Goal: Task Accomplishment & Management: Use online tool/utility

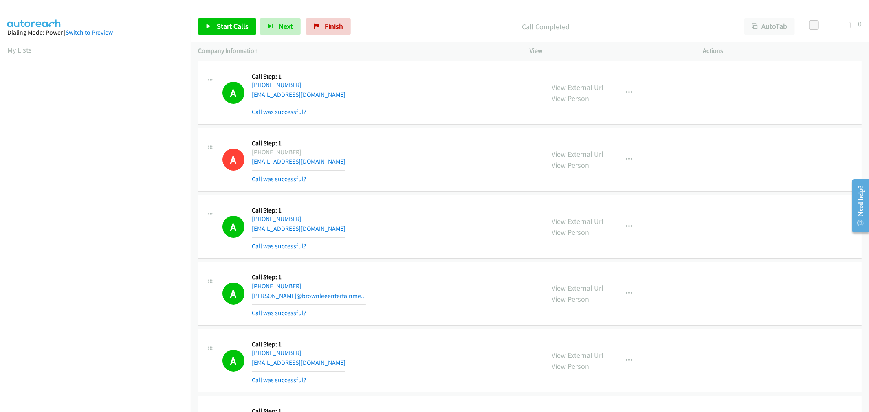
scroll to position [45, 0]
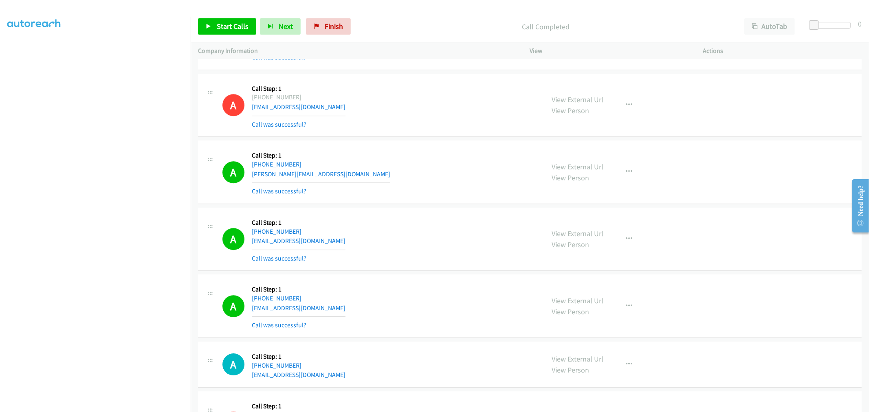
click at [239, 39] on div "Start Calls Pause Next Finish Call Completed AutoTab AutoTab 0" at bounding box center [530, 26] width 678 height 31
click at [244, 33] on link "Start Calls" at bounding box center [227, 26] width 58 height 16
click at [388, 196] on div "A Callback Scheduled Call Step: 1 America/New_York [PHONE_NUMBER] [PERSON_NAME]…" at bounding box center [379, 172] width 315 height 48
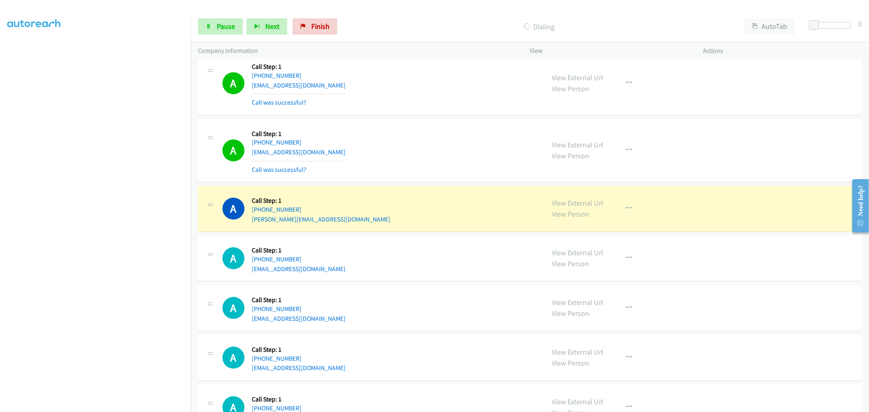
scroll to position [6601, 0]
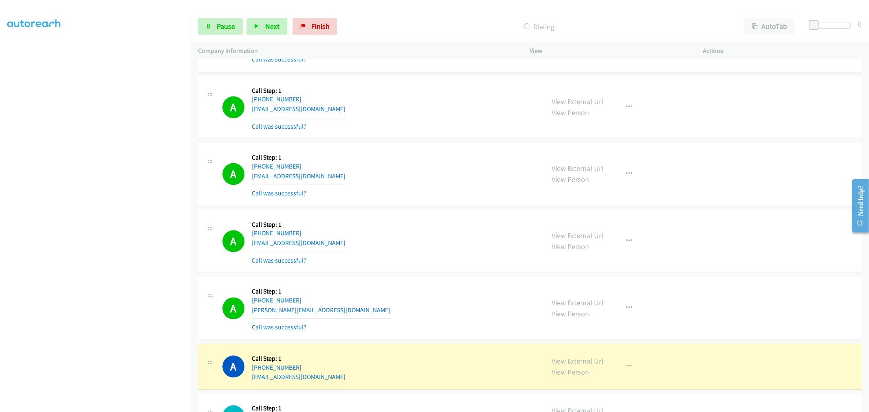
click at [111, 406] on section at bounding box center [95, 219] width 176 height 390
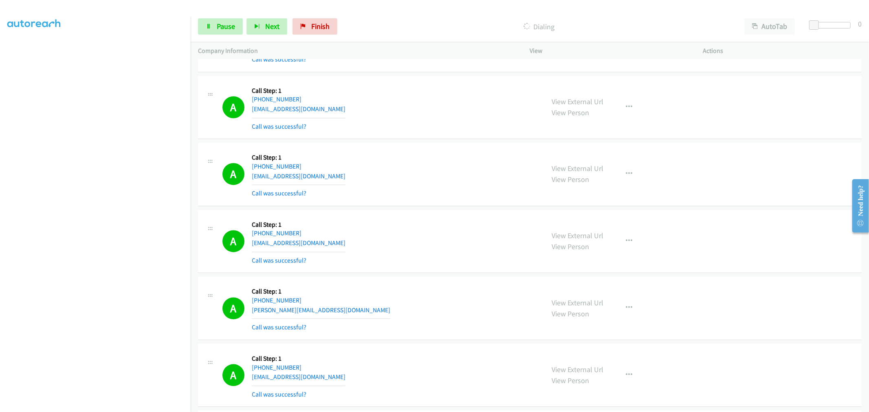
click at [445, 198] on div "A Callback Scheduled Call Step: 1 America/New_York [PHONE_NUMBER] [EMAIL_ADDRES…" at bounding box center [379, 174] width 315 height 48
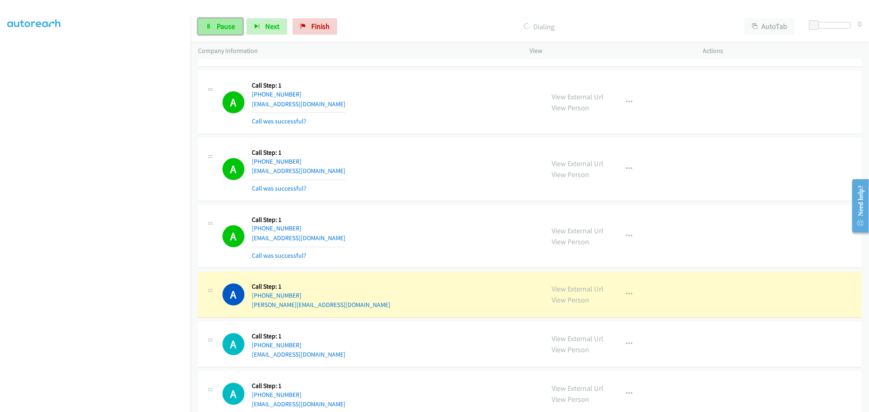
click at [222, 20] on link "Pause" at bounding box center [220, 26] width 45 height 16
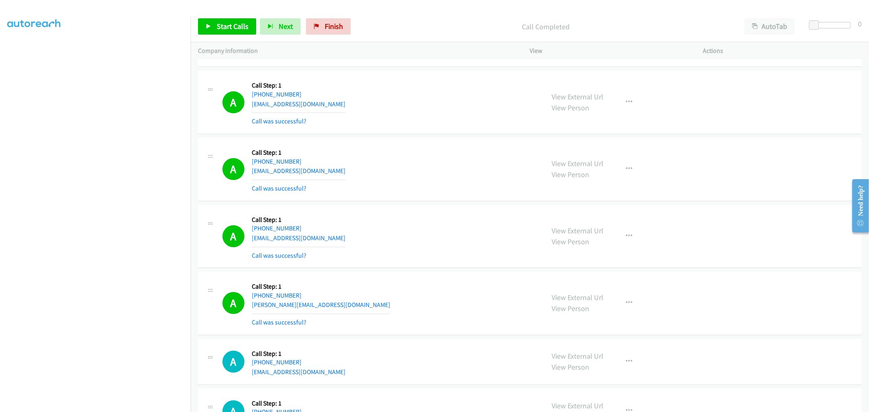
click at [456, 177] on div "A Callback Scheduled Call Step: 1 America/Los_Angeles [PHONE_NUMBER] [EMAIL_ADD…" at bounding box center [379, 169] width 315 height 48
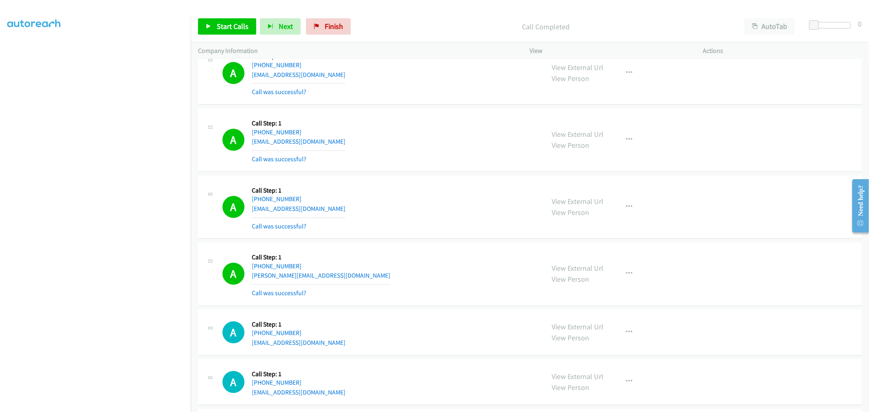
scroll to position [6986, 0]
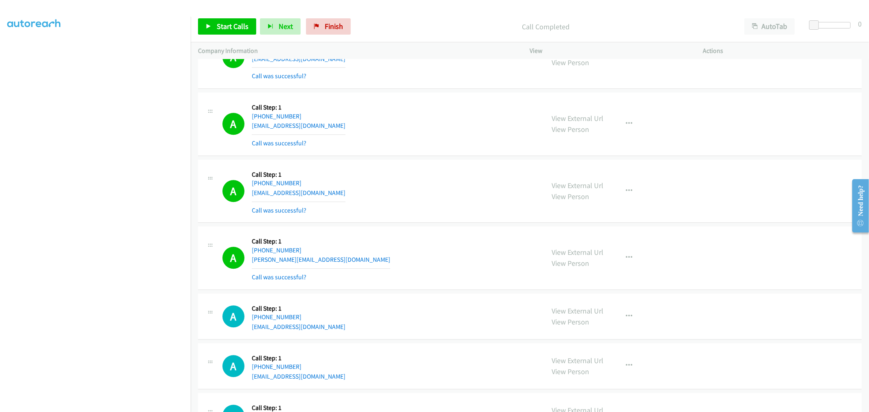
click at [403, 141] on div "A Callback Scheduled Call Step: 1 America/Los_Angeles [PHONE_NUMBER] [EMAIL_ADD…" at bounding box center [379, 124] width 315 height 48
click at [445, 162] on td "A Callback Scheduled Call Step: 1 America/New_York [PHONE_NUMBER] [EMAIL_ADDRES…" at bounding box center [530, 191] width 678 height 67
click at [416, 156] on div "A Callback Scheduled Call Step: 1 America/Los_Angeles [PHONE_NUMBER] [EMAIL_ADD…" at bounding box center [529, 124] width 663 height 64
click at [626, 194] on icon "button" at bounding box center [629, 191] width 7 height 7
click at [571, 267] on link "Add to do not call list" at bounding box center [585, 260] width 108 height 16
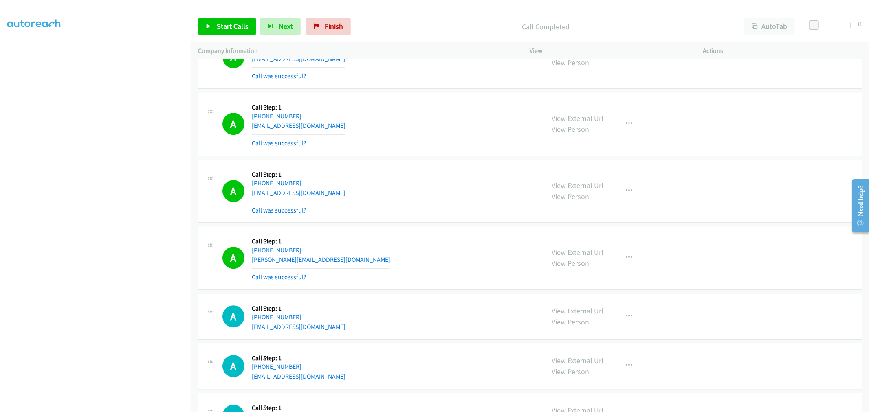
click at [430, 186] on div "A Callback Scheduled Call Step: 1 America/New_York [PHONE_NUMBER] [EMAIL_ADDRES…" at bounding box center [379, 191] width 315 height 48
click at [222, 26] on span "Start Calls" at bounding box center [233, 26] width 32 height 9
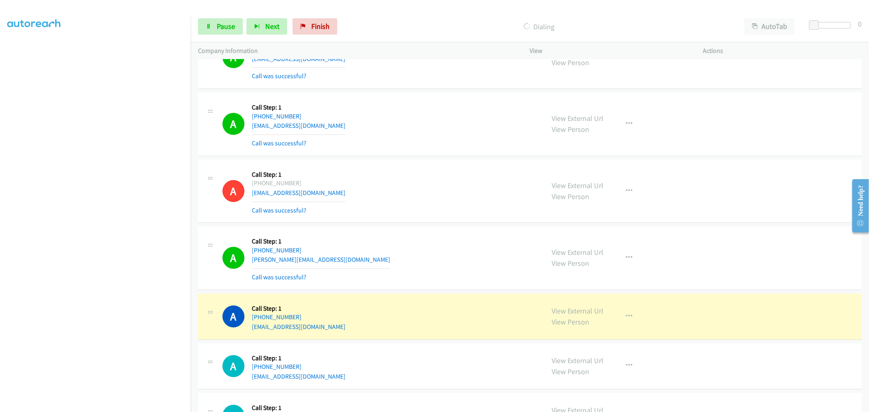
click at [440, 172] on div "A Callback Scheduled Call Step: 1 America/New_York [PHONE_NUMBER] [EMAIL_ADDRES…" at bounding box center [379, 191] width 315 height 48
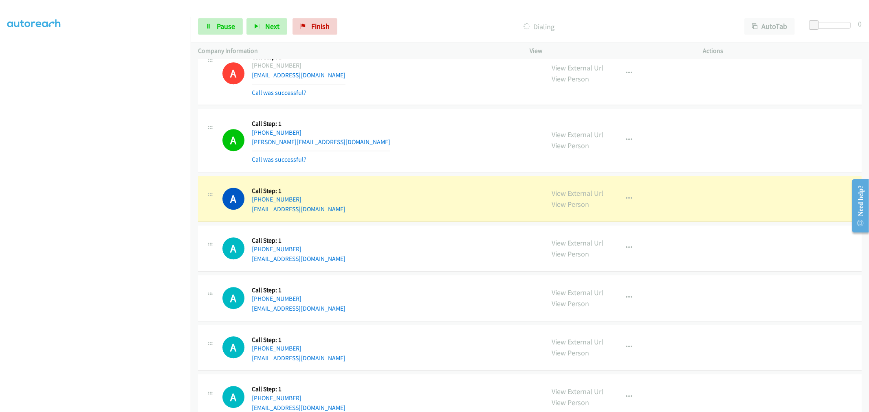
scroll to position [7121, 0]
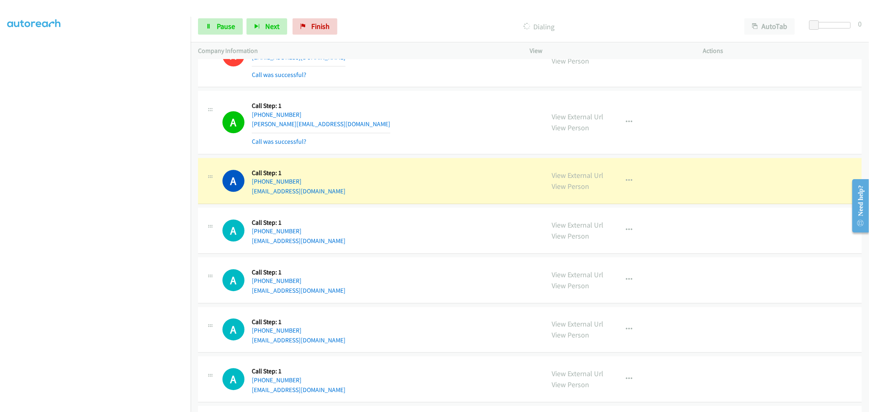
click at [441, 181] on div "A Callback Scheduled Call Step: 1 [GEOGRAPHIC_DATA]/[GEOGRAPHIC_DATA] [PHONE_NU…" at bounding box center [379, 180] width 315 height 31
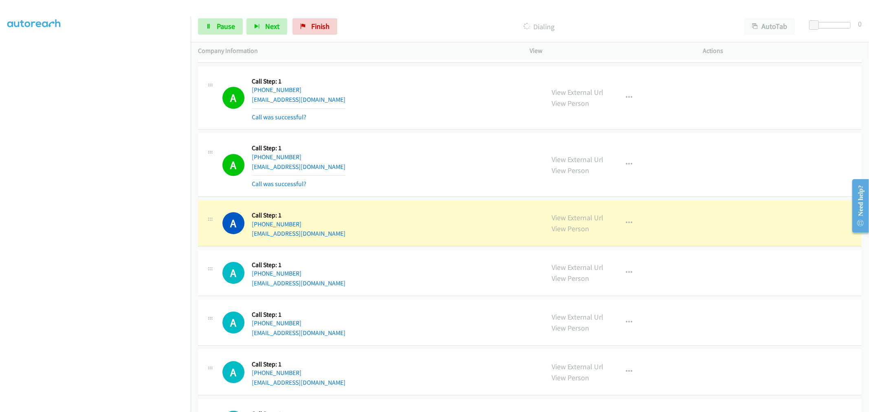
scroll to position [7257, 0]
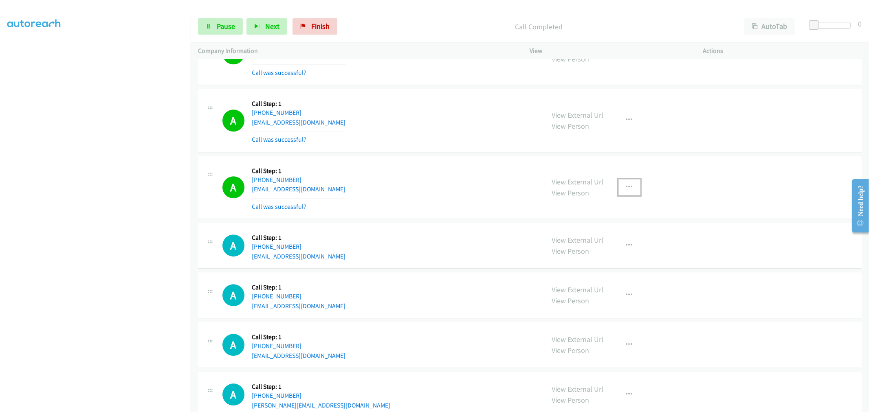
click at [626, 187] on button "button" at bounding box center [629, 187] width 22 height 16
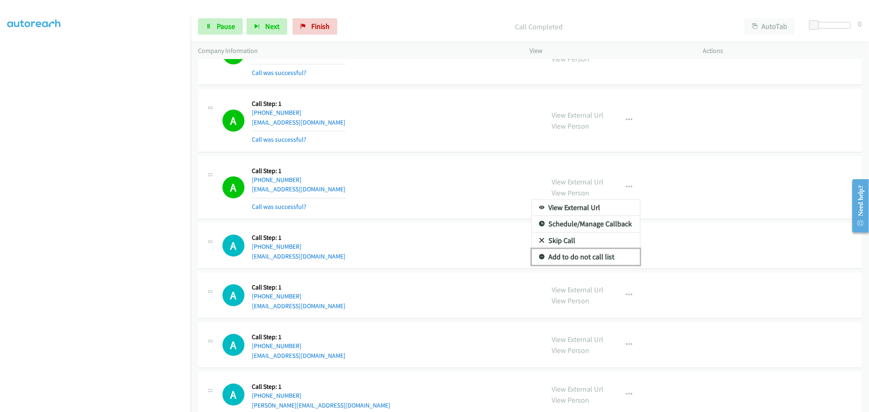
click at [583, 262] on link "Add to do not call list" at bounding box center [585, 257] width 108 height 16
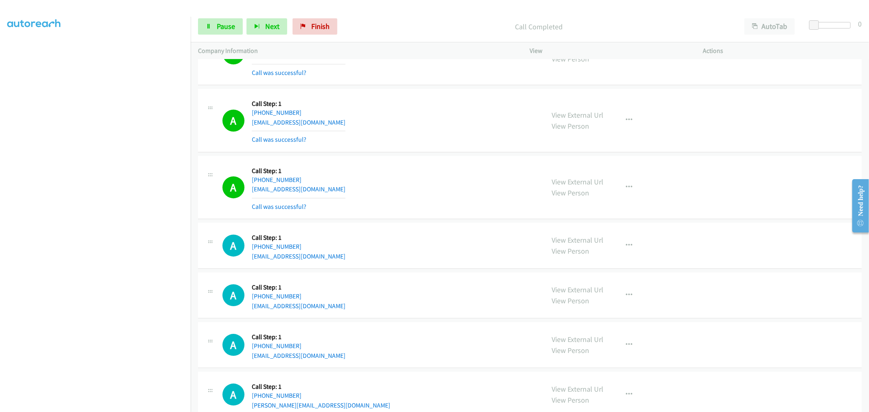
click at [387, 172] on div "A Callback Scheduled Call Step: 1 America/New_York [PHONE_NUMBER] [EMAIL_ADDRES…" at bounding box center [379, 187] width 315 height 48
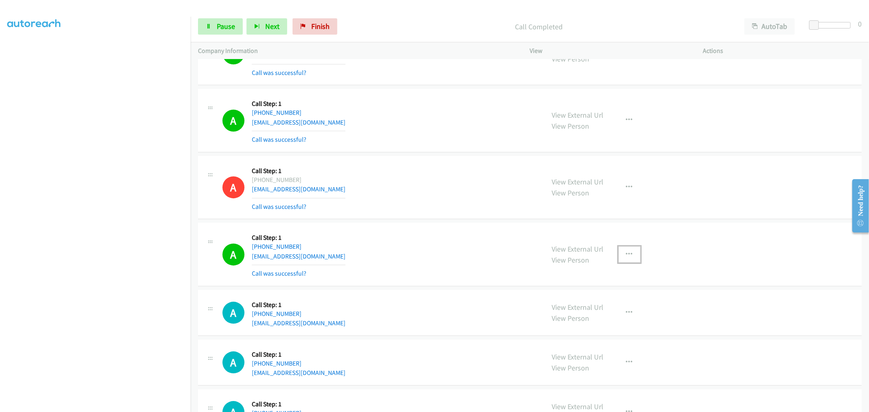
click at [626, 258] on icon "button" at bounding box center [629, 254] width 7 height 7
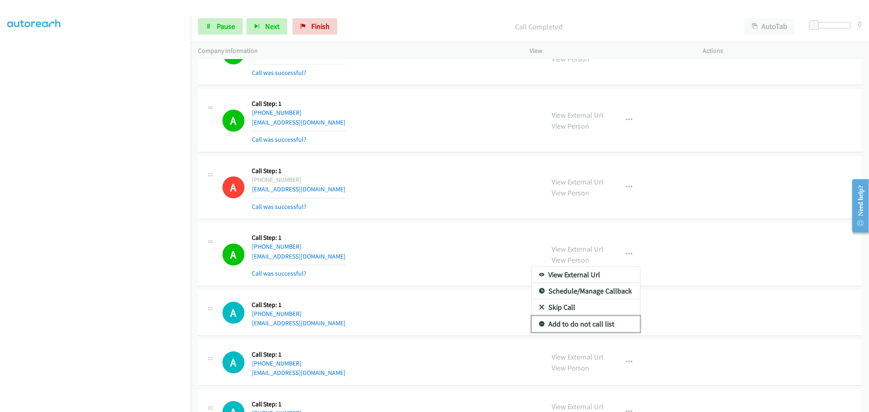
click at [571, 327] on link "Add to do not call list" at bounding box center [585, 324] width 108 height 16
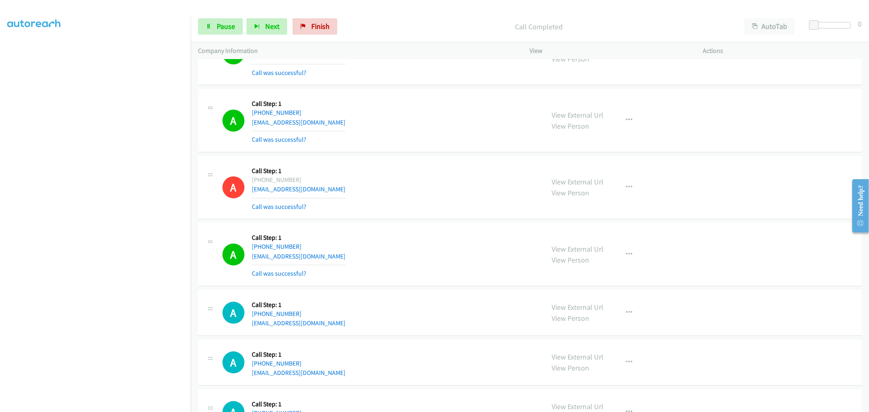
click at [454, 190] on div "A Callback Scheduled Call Step: 1 America/New_York [PHONE_NUMBER] [EMAIL_ADDRES…" at bounding box center [379, 187] width 315 height 48
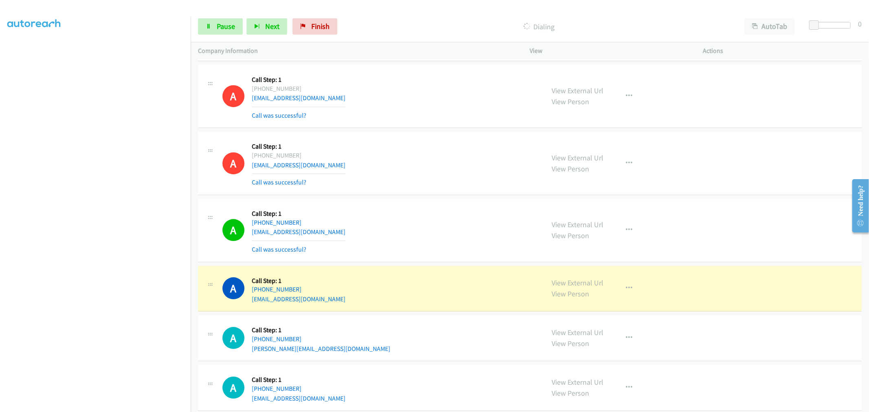
scroll to position [7393, 0]
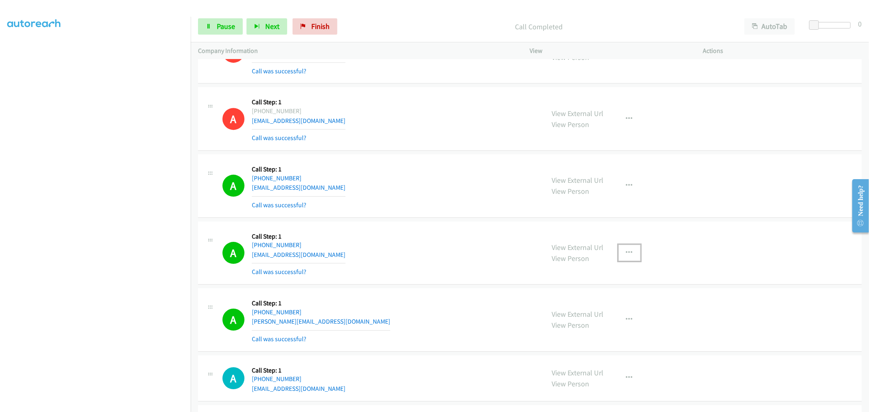
click at [636, 257] on button "button" at bounding box center [629, 253] width 22 height 16
click at [577, 327] on link "Add to do not call list" at bounding box center [585, 322] width 108 height 16
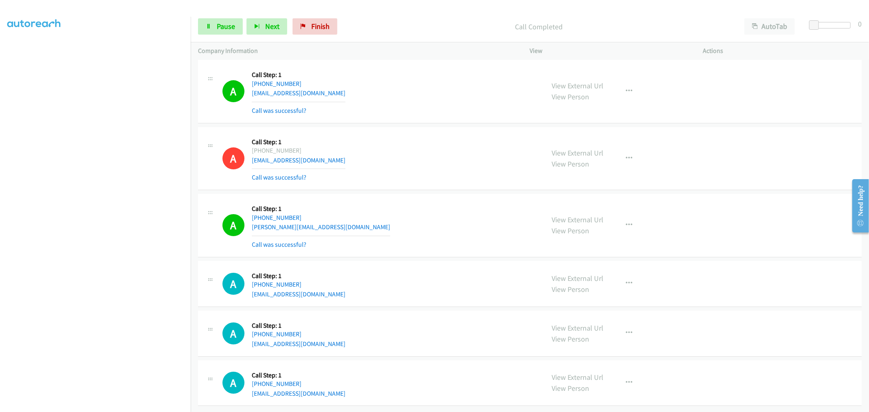
scroll to position [7499, 0]
click at [629, 219] on button "button" at bounding box center [629, 225] width 22 height 16
click at [571, 287] on link "Add to do not call list" at bounding box center [585, 295] width 108 height 16
click at [224, 29] on span "Pause" at bounding box center [226, 26] width 18 height 9
click at [224, 29] on span "Start Calls" at bounding box center [233, 26] width 32 height 9
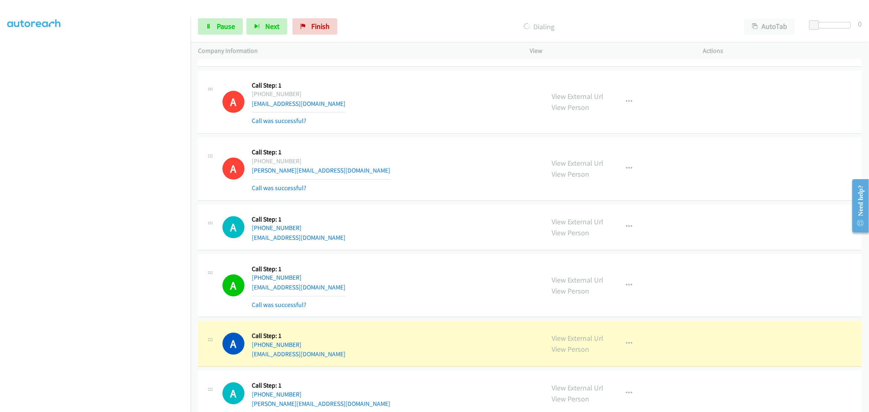
scroll to position [7680, 0]
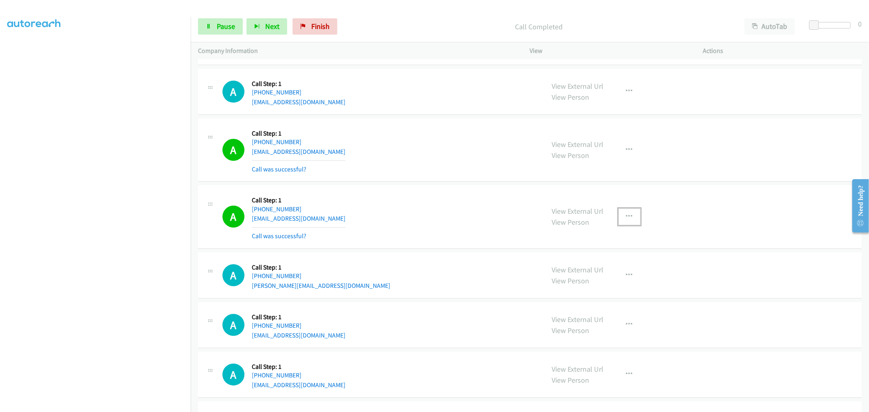
click at [629, 221] on button "button" at bounding box center [629, 217] width 22 height 16
click at [573, 289] on link "Add to do not call list" at bounding box center [585, 286] width 108 height 16
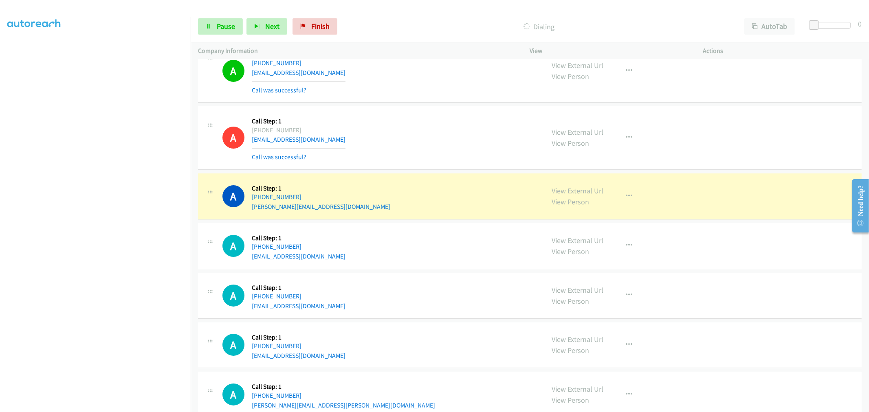
scroll to position [7861, 0]
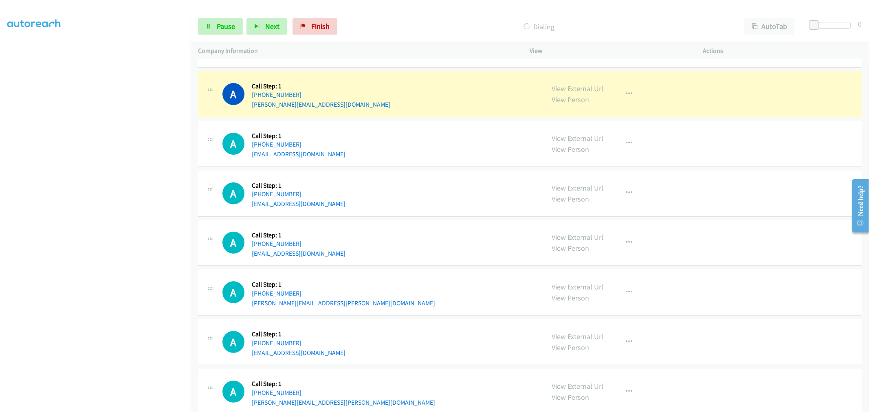
click at [407, 60] on div "A Callback Scheduled Call Step: 1 America/New_York [PHONE_NUMBER] [EMAIL_ADDRES…" at bounding box center [379, 35] width 315 height 48
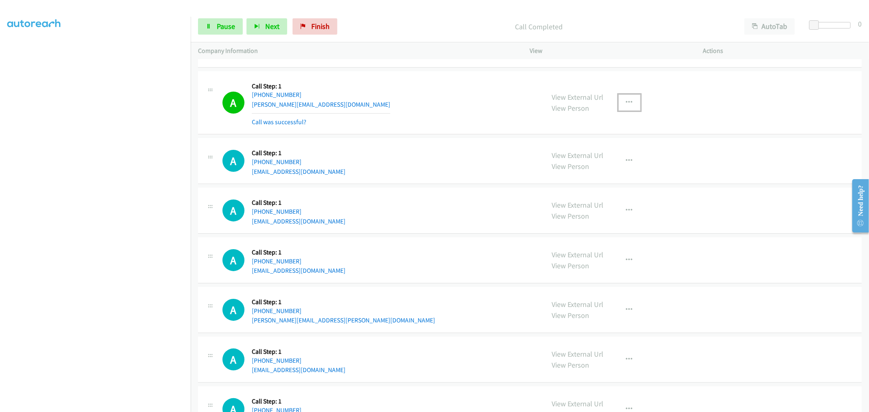
click at [626, 105] on icon "button" at bounding box center [629, 102] width 7 height 7
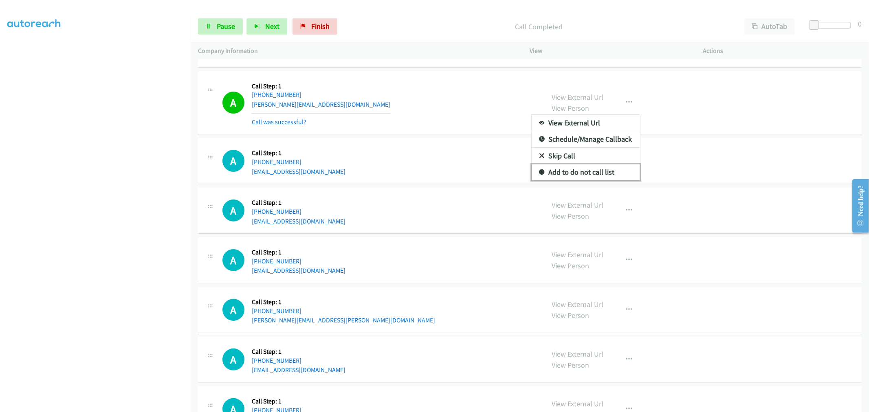
click at [586, 180] on link "Add to do not call list" at bounding box center [585, 172] width 108 height 16
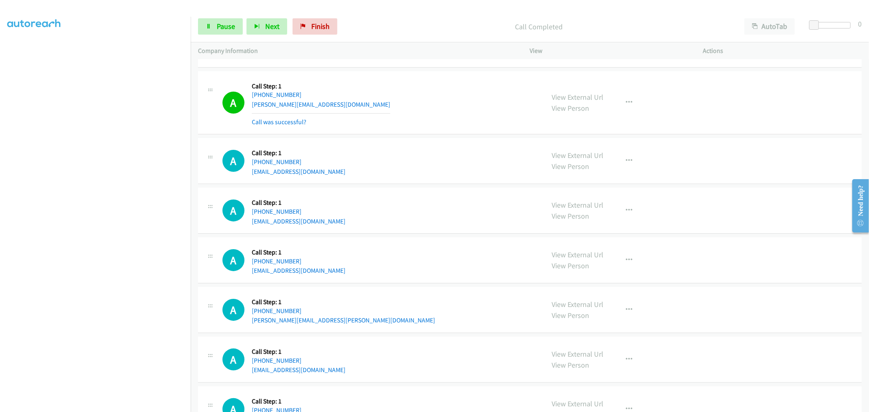
click at [417, 121] on div "A Callback Scheduled Call Step: 1 [GEOGRAPHIC_DATA]/[GEOGRAPHIC_DATA] [PHONE_NU…" at bounding box center [379, 103] width 315 height 48
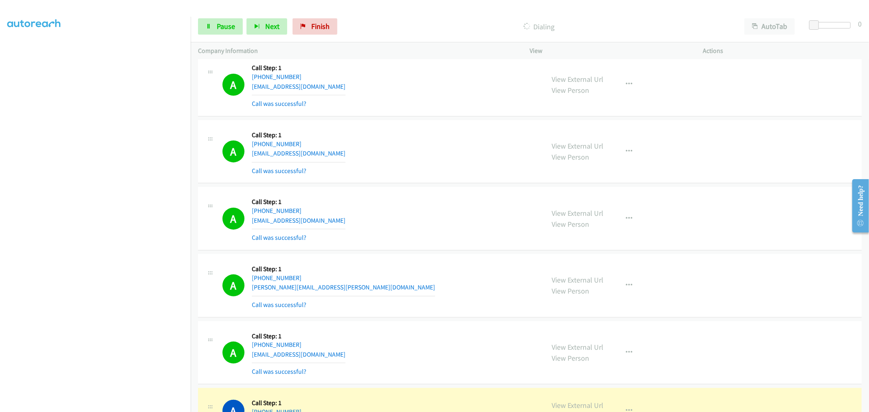
scroll to position [8035, 0]
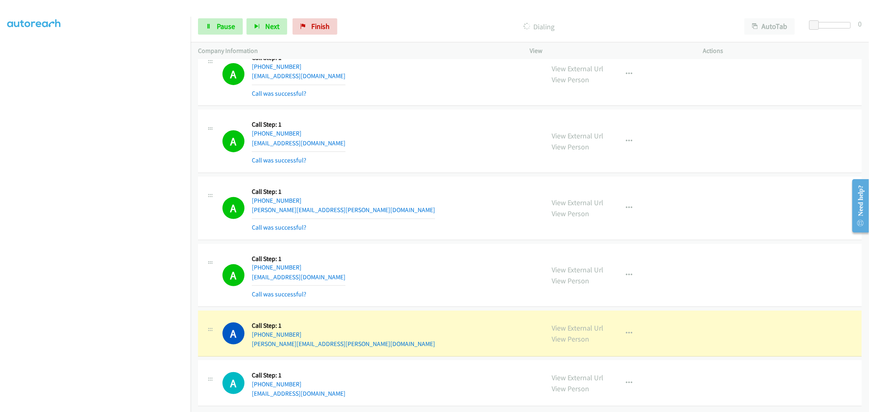
drag, startPoint x: 568, startPoint y: 322, endPoint x: 558, endPoint y: 303, distance: 21.3
click at [416, 151] on div "A Callback Scheduled Call Step: 1 [GEOGRAPHIC_DATA]/[GEOGRAPHIC_DATA] [PHONE_NU…" at bounding box center [379, 141] width 315 height 48
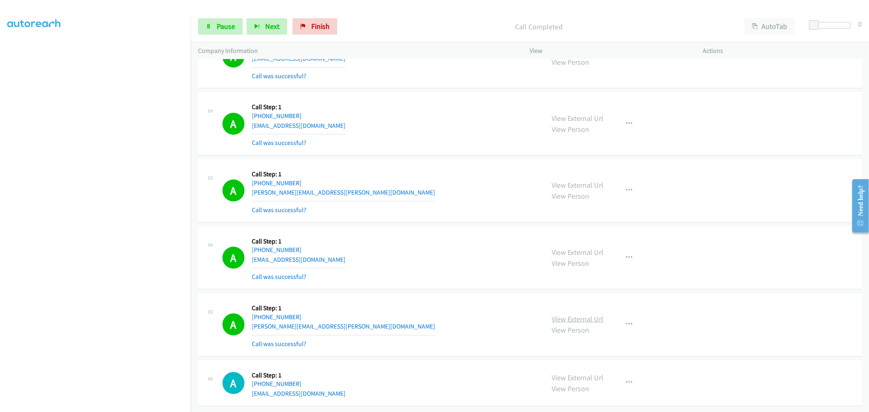
scroll to position [8053, 0]
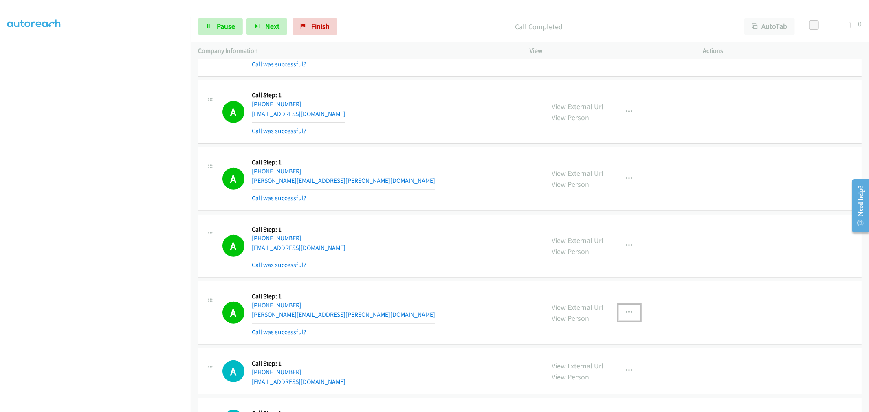
click at [627, 316] on icon "button" at bounding box center [629, 313] width 7 height 7
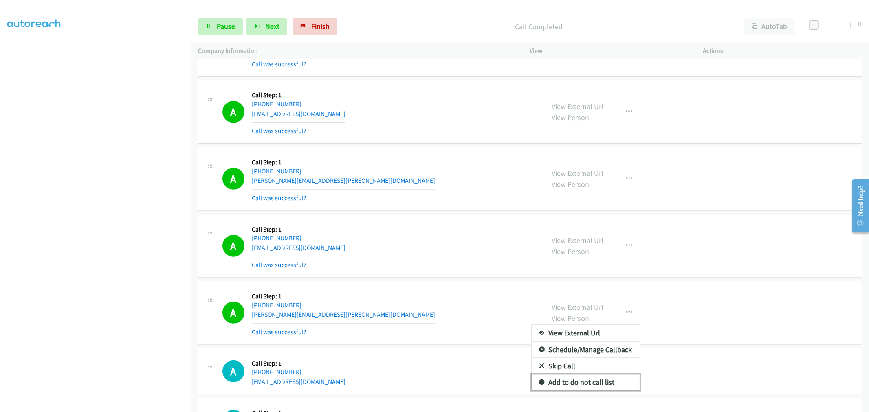
click at [584, 385] on link "Add to do not call list" at bounding box center [585, 382] width 108 height 16
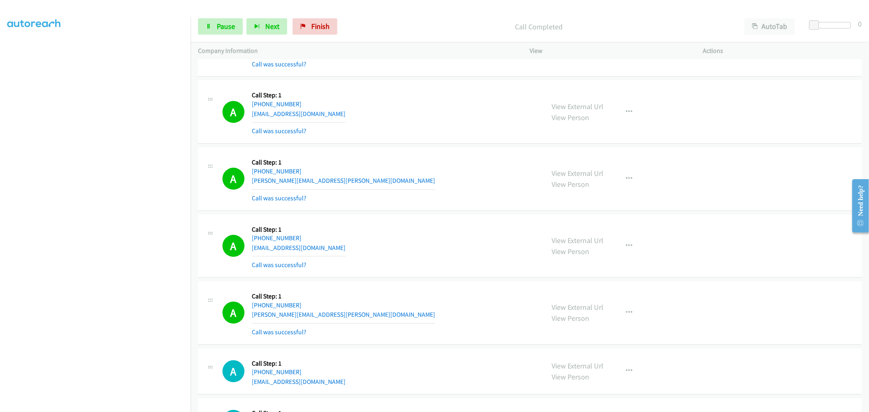
click at [422, 290] on div "A Callback Scheduled Call Step: 1 America/New_York [PHONE_NUMBER] [PERSON_NAME]…" at bounding box center [529, 313] width 663 height 64
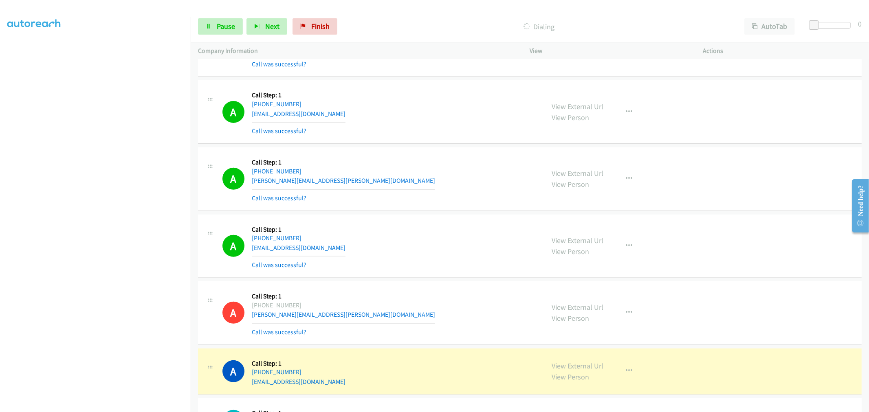
click at [436, 221] on div "A Callback Scheduled Call Step: 1 America/New_York [PHONE_NUMBER] [EMAIL_ADDRES…" at bounding box center [529, 247] width 663 height 64
click at [396, 213] on td "A Callback Scheduled Call Step: 1 America/New_York [PHONE_NUMBER] [PERSON_NAME]…" at bounding box center [530, 178] width 678 height 67
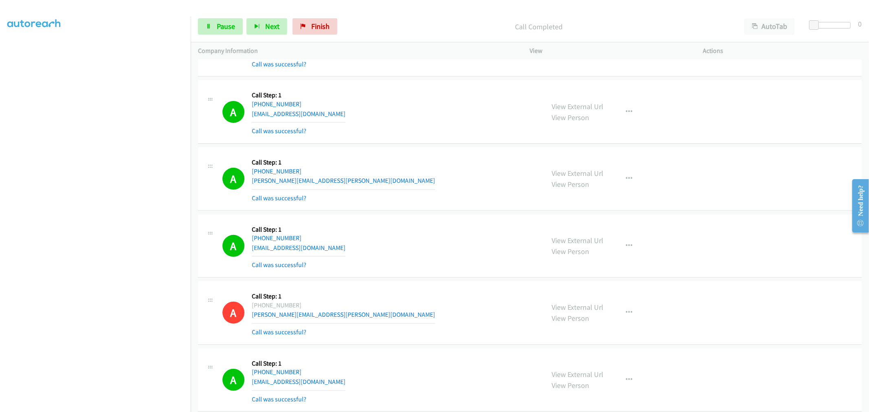
click at [408, 194] on div "A Callback Scheduled Call Step: 1 America/New_York [PHONE_NUMBER] [PERSON_NAME]…" at bounding box center [379, 179] width 315 height 48
click at [406, 181] on div "A Callback Scheduled Call Step: 1 America/New_York [PHONE_NUMBER] [PERSON_NAME]…" at bounding box center [379, 179] width 315 height 48
click at [218, 28] on span "Pause" at bounding box center [226, 26] width 18 height 9
click at [218, 27] on span "Start Calls" at bounding box center [233, 26] width 32 height 9
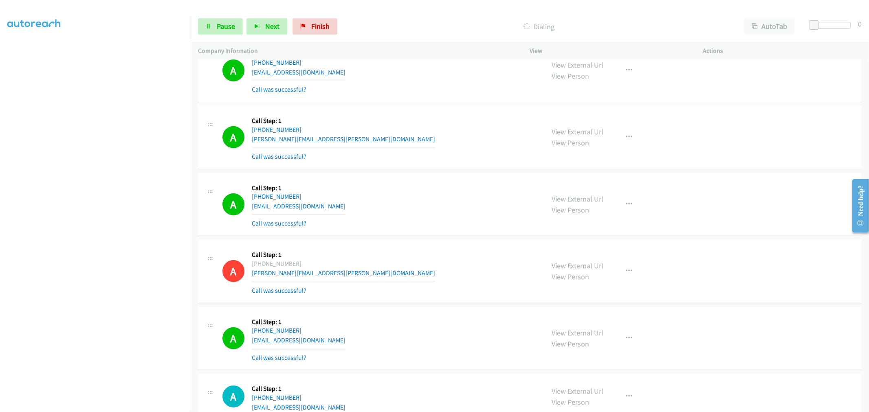
scroll to position [8143, 0]
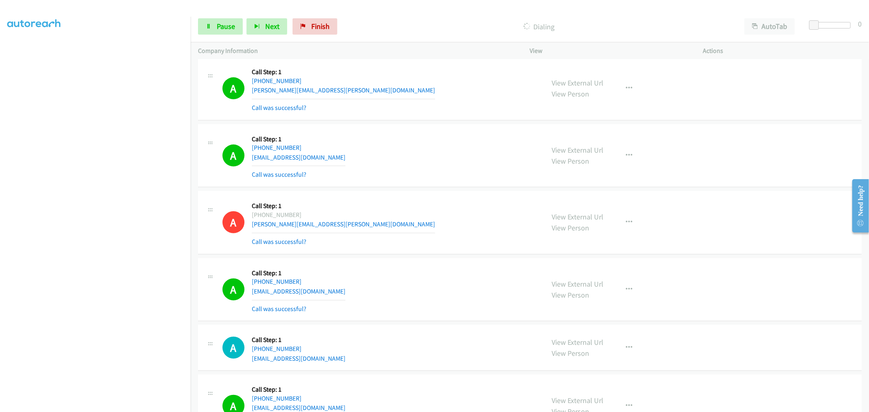
click at [459, 235] on div "A Callback Scheduled Call Step: 1 America/New_York [PHONE_NUMBER] [PERSON_NAME]…" at bounding box center [379, 222] width 315 height 48
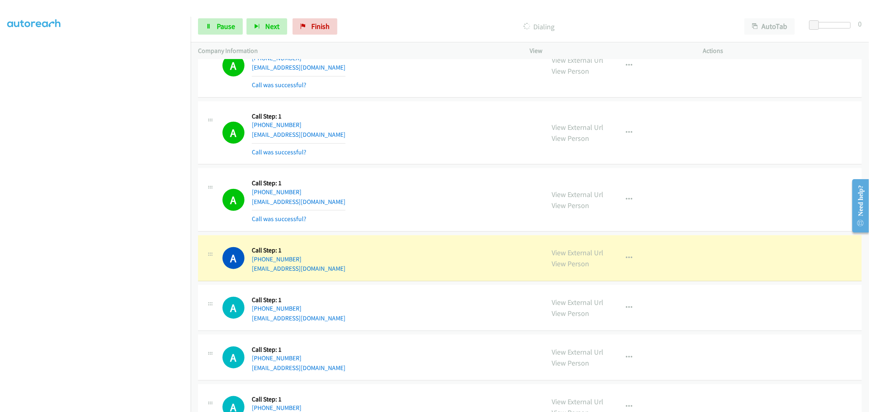
scroll to position [8520, 0]
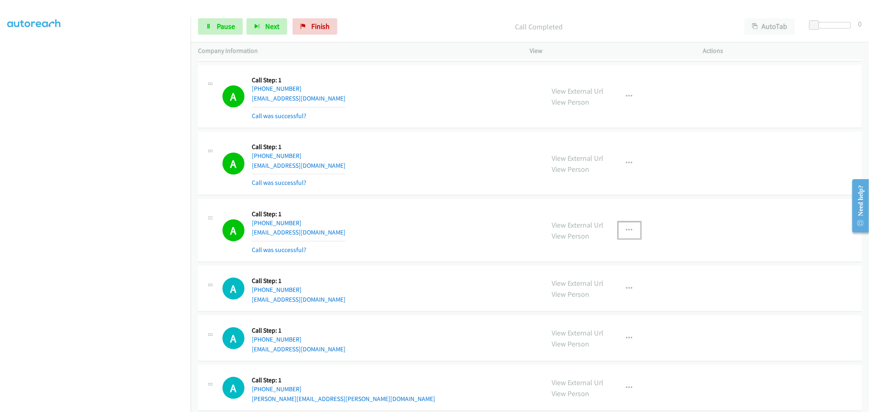
click at [626, 230] on button "button" at bounding box center [629, 230] width 22 height 16
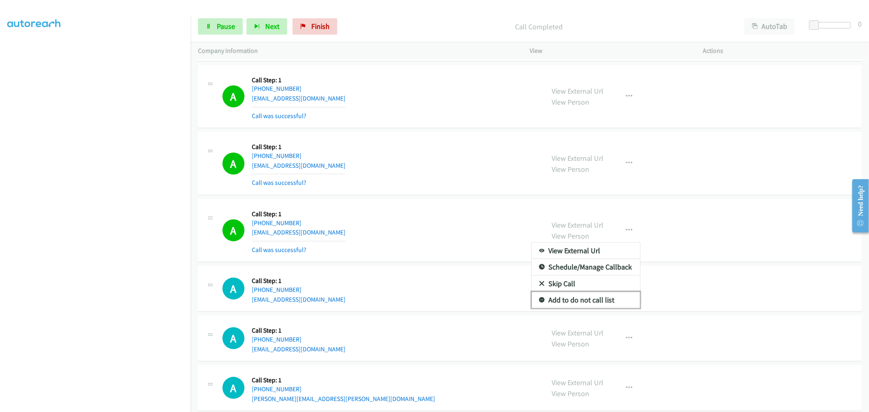
click at [597, 302] on link "Add to do not call list" at bounding box center [585, 300] width 108 height 16
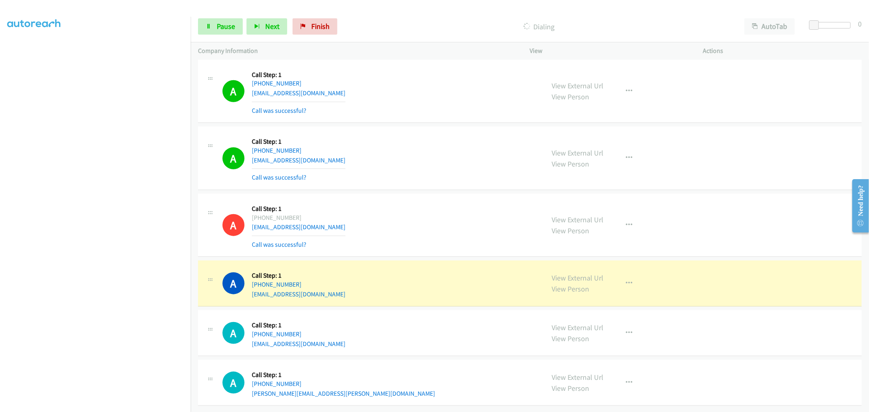
scroll to position [8537, 0]
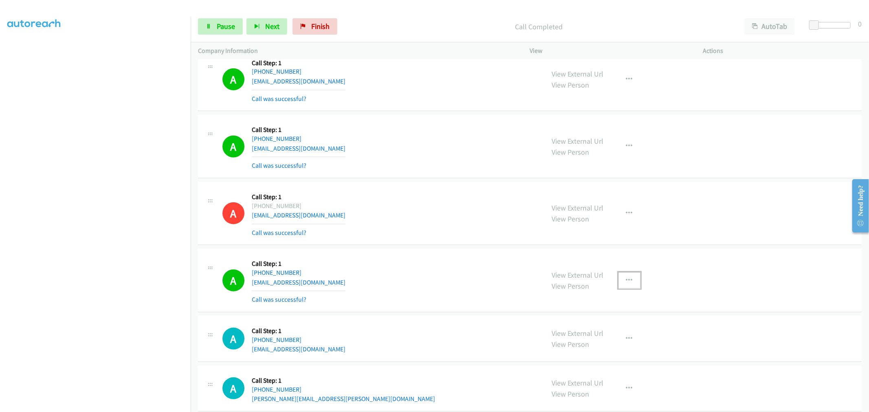
click at [625, 289] on button "button" at bounding box center [629, 280] width 22 height 16
click at [564, 358] on link "Add to do not call list" at bounding box center [585, 350] width 108 height 16
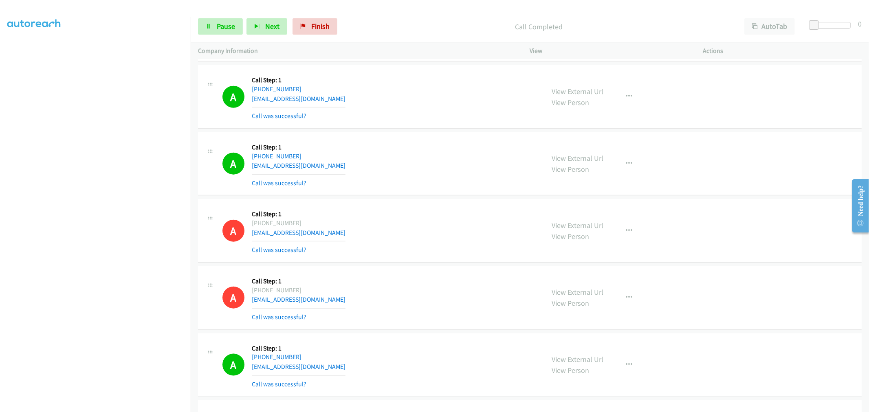
scroll to position [8554, 0]
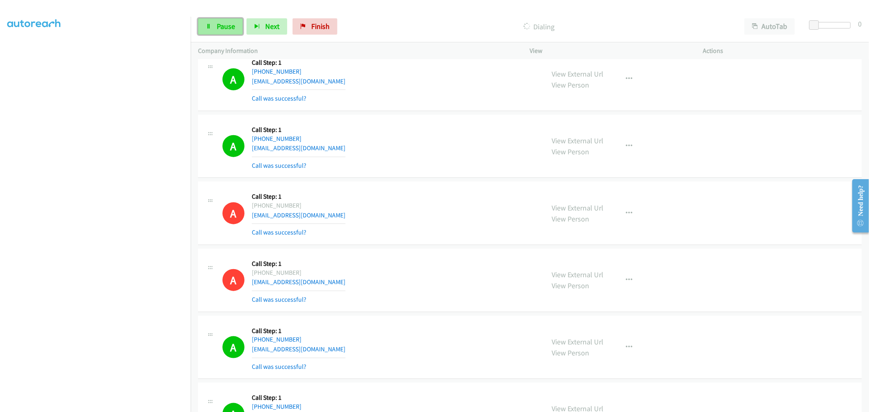
click at [216, 34] on link "Pause" at bounding box center [220, 26] width 45 height 16
click at [222, 31] on span "Start Calls" at bounding box center [233, 26] width 32 height 9
drag, startPoint x: 214, startPoint y: 27, endPoint x: 223, endPoint y: 31, distance: 10.1
click at [214, 27] on link "Pause" at bounding box center [220, 26] width 45 height 16
click at [225, 29] on span "Pause" at bounding box center [226, 26] width 18 height 9
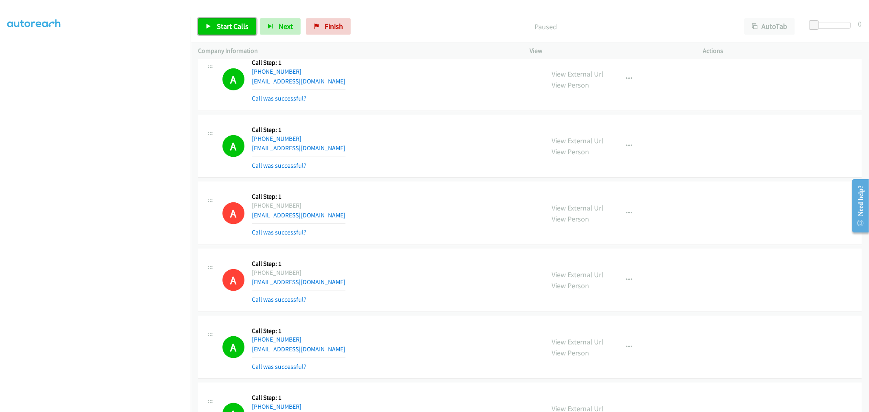
click at [226, 29] on span "Start Calls" at bounding box center [233, 26] width 32 height 9
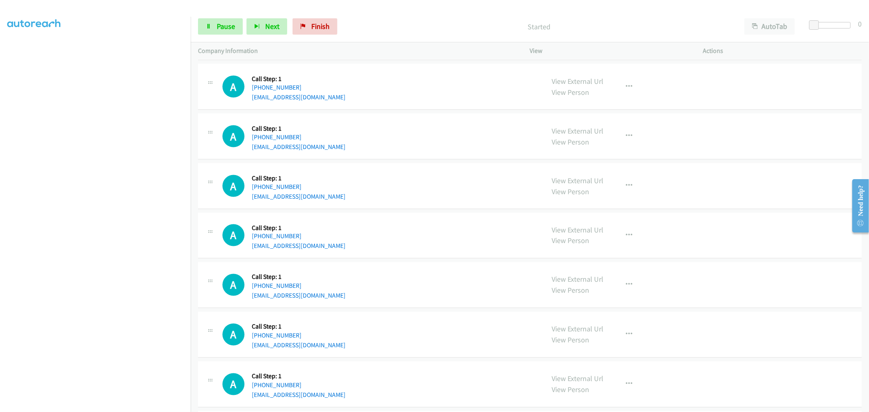
scroll to position [8823, 0]
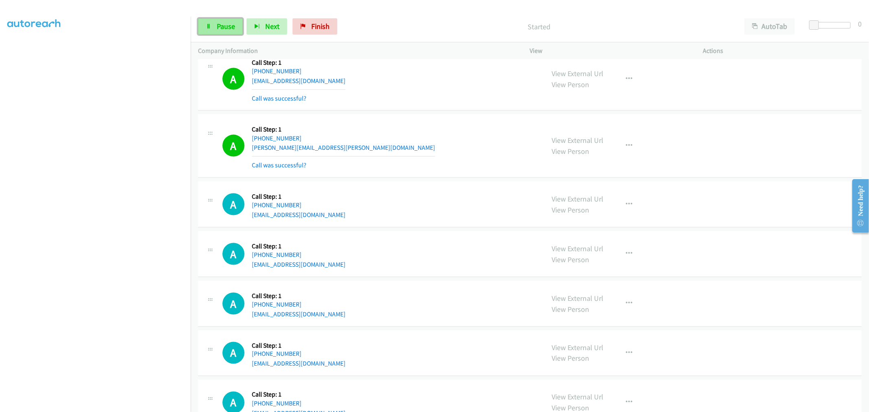
click at [222, 29] on span "Pause" at bounding box center [226, 26] width 18 height 9
